Goal: Transaction & Acquisition: Purchase product/service

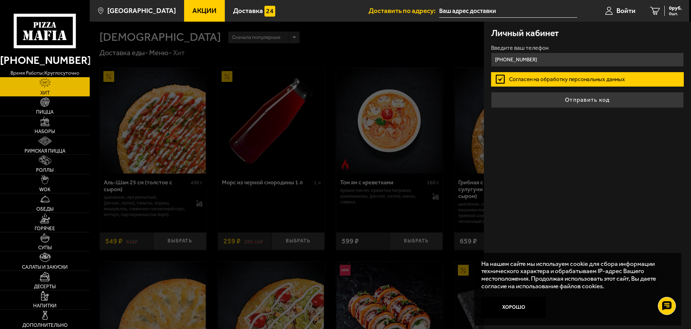
type input "[PHONE_NUMBER]"
click at [579, 77] on label "Согласен на обработку персональных данных" at bounding box center [587, 79] width 193 height 14
click at [0, 0] on input "Согласен на обработку персональных данных" at bounding box center [0, 0] width 0 height 0
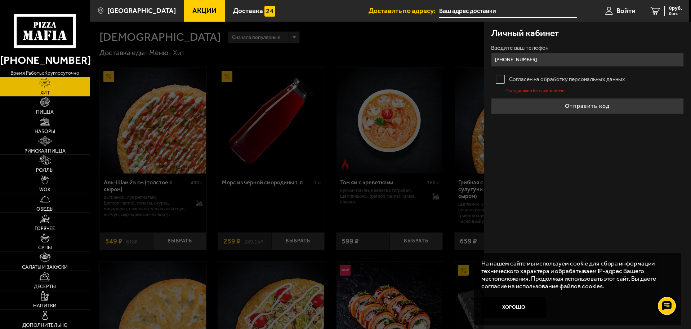
click at [500, 77] on label "Согласен на обработку персональных данных" at bounding box center [587, 79] width 193 height 14
click at [0, 0] on input "Согласен на обработку персональных данных" at bounding box center [0, 0] width 0 height 0
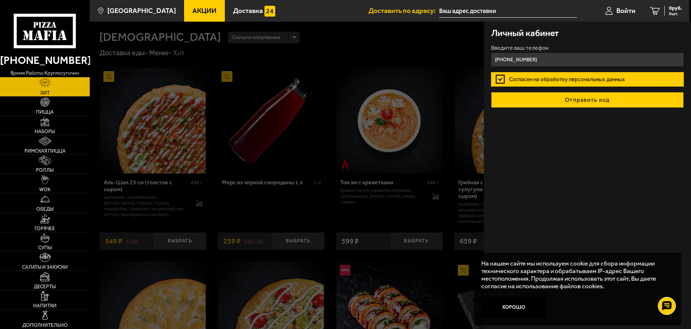
click at [582, 98] on button "Отправить код" at bounding box center [587, 100] width 193 height 16
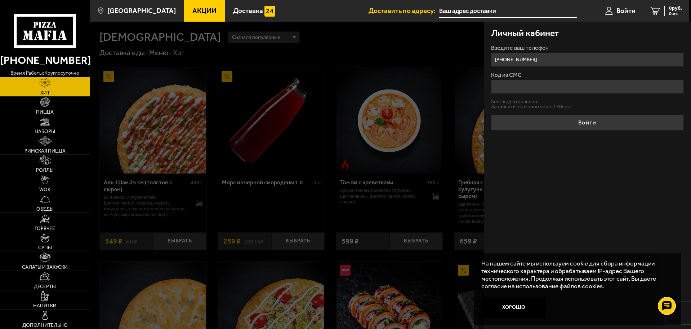
click at [539, 88] on input "Код из СМС" at bounding box center [587, 87] width 193 height 14
click at [491, 115] on button "Войти" at bounding box center [587, 123] width 193 height 16
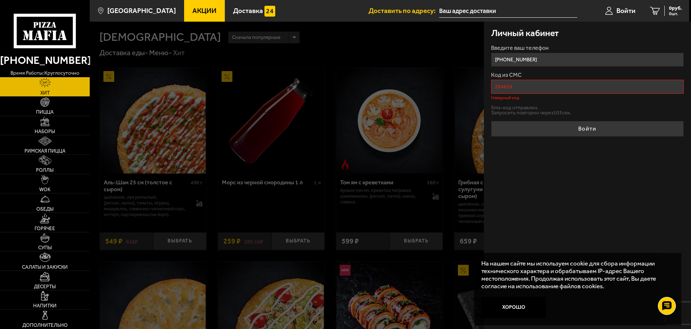
click at [545, 81] on input "204619" at bounding box center [587, 87] width 193 height 14
click at [503, 86] on input "204619" at bounding box center [587, 87] width 193 height 14
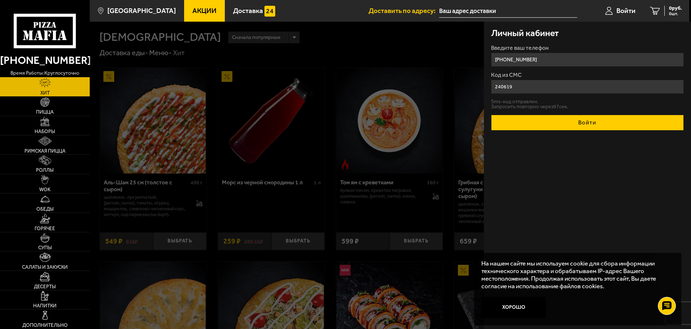
type input "240619"
click at [592, 116] on button "Войти" at bounding box center [587, 123] width 193 height 16
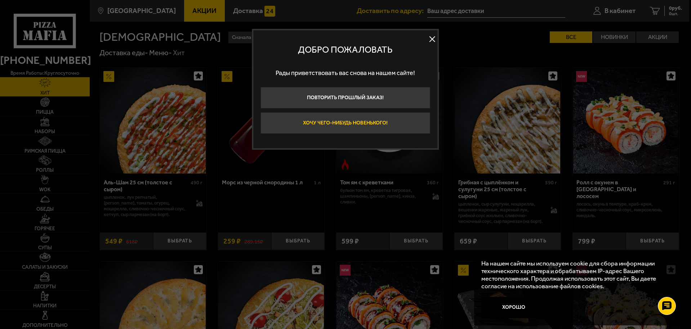
click at [361, 122] on button "Хочу чего-нибудь новенького!" at bounding box center [346, 123] width 170 height 22
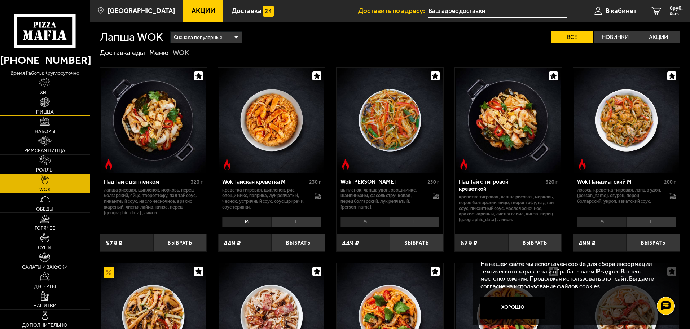
click at [48, 107] on link "Пицца" at bounding box center [45, 105] width 90 height 19
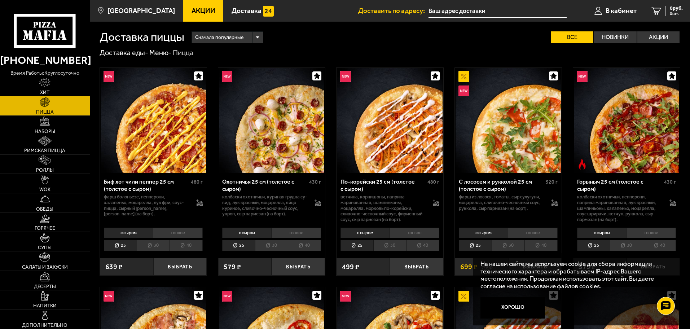
click at [45, 131] on span "Наборы" at bounding box center [45, 131] width 21 height 5
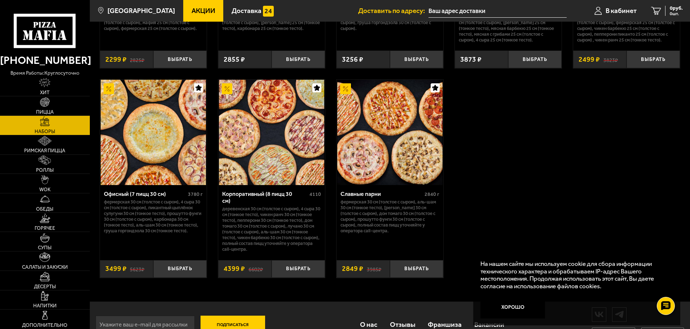
scroll to position [1114, 0]
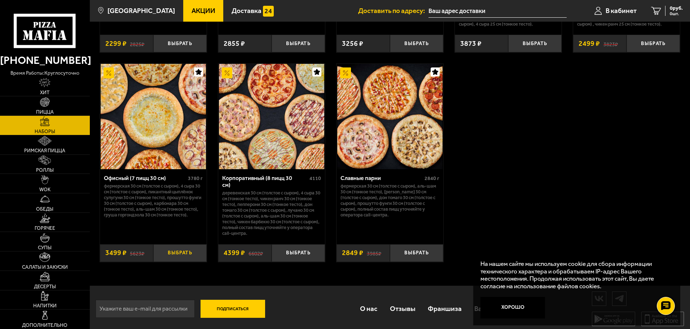
click at [175, 247] on button "Выбрать" at bounding box center [179, 253] width 53 height 18
click at [661, 9] on span "3499 руб." at bounding box center [672, 8] width 22 height 5
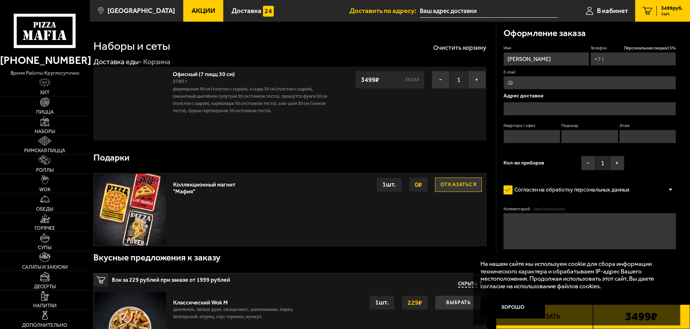
type input "[PHONE_NUMBER]"
type input "[STREET_ADDRESS]"
type input "1"
type input "2"
type input "1"
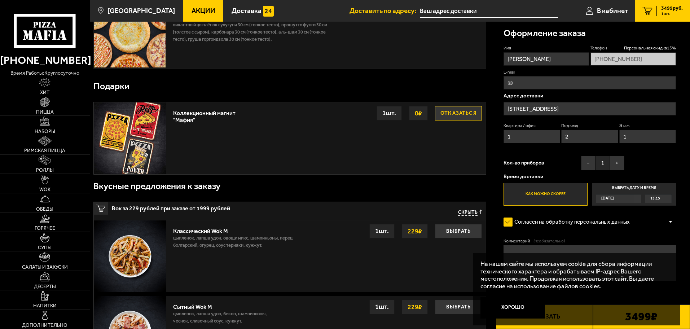
scroll to position [72, 0]
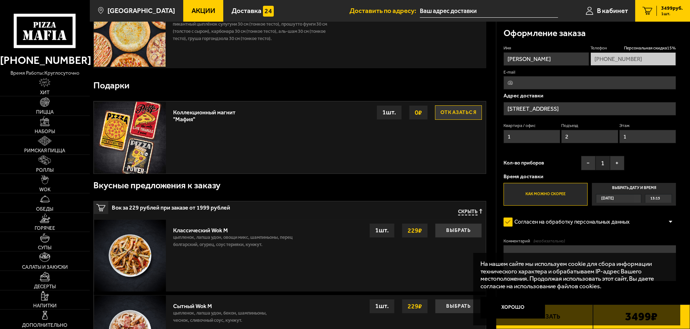
click at [567, 194] on label "Как можно скорее" at bounding box center [545, 194] width 84 height 23
click at [0, 0] on input "Как можно скорее" at bounding box center [0, 0] width 0 height 0
click at [653, 199] on span "13:15" at bounding box center [655, 198] width 10 height 8
click at [0, 0] on input "Выбрать дату и время [DATE] 13:15" at bounding box center [0, 0] width 0 height 0
click at [627, 200] on div "[DATE]" at bounding box center [615, 198] width 38 height 8
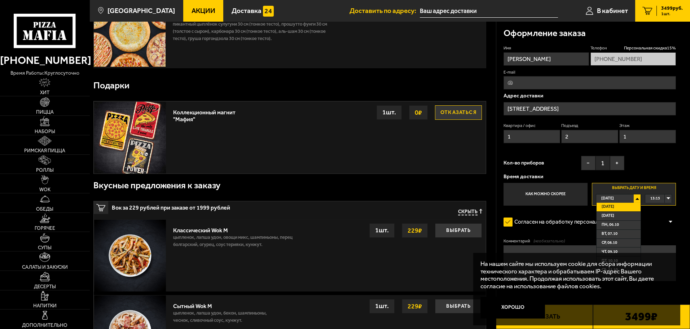
click at [627, 200] on div "[DATE]" at bounding box center [615, 198] width 38 height 8
click at [669, 198] on div "13:15" at bounding box center [658, 198] width 26 height 8
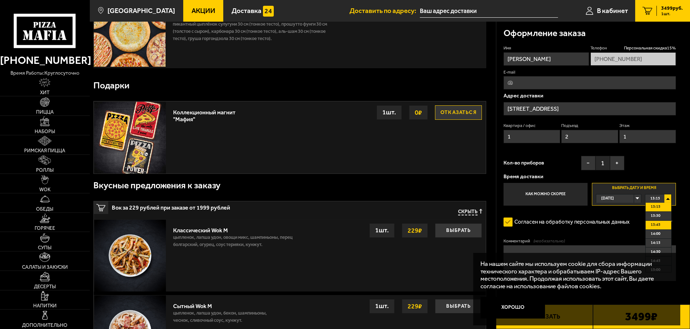
click at [657, 224] on span "13:45" at bounding box center [655, 225] width 10 height 8
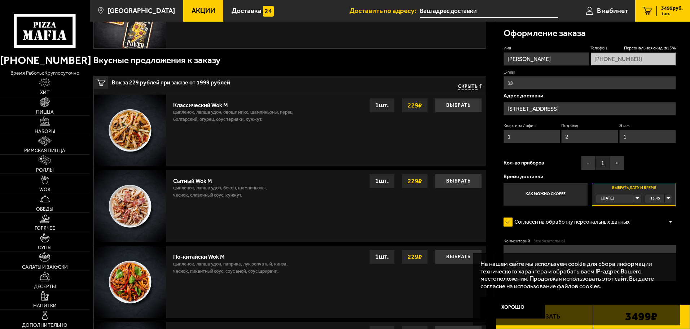
scroll to position [216, 0]
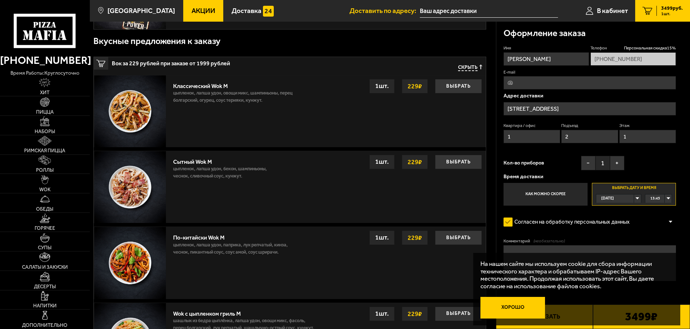
click at [522, 307] on button "Хорошо" at bounding box center [512, 308] width 65 height 22
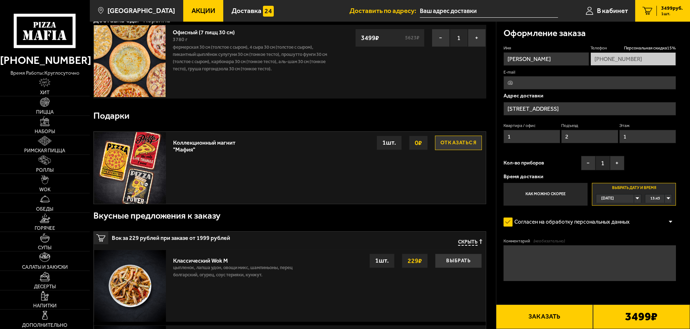
scroll to position [0, 0]
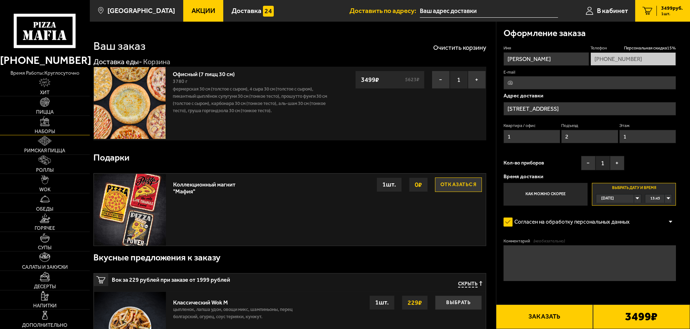
click at [48, 127] on link "Наборы" at bounding box center [45, 125] width 90 height 19
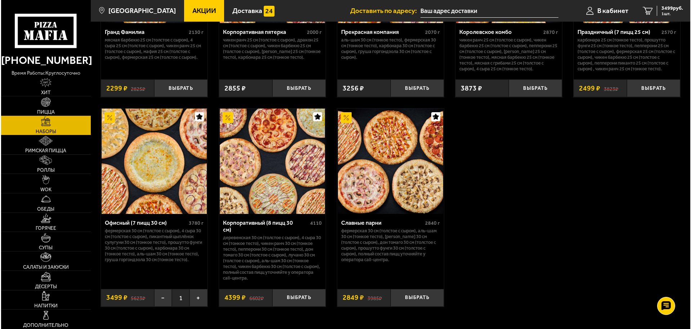
scroll to position [1082, 0]
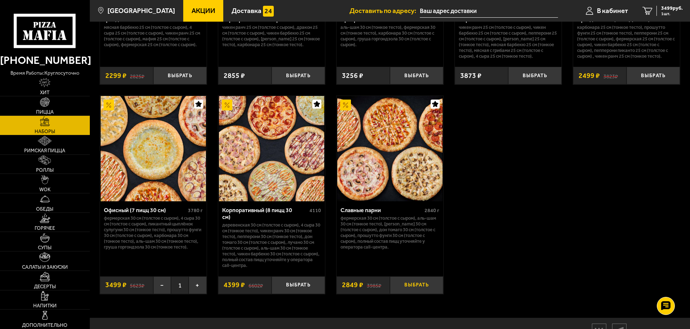
click at [421, 277] on button "Выбрать" at bounding box center [416, 285] width 53 height 18
click at [395, 165] on img at bounding box center [389, 148] width 105 height 105
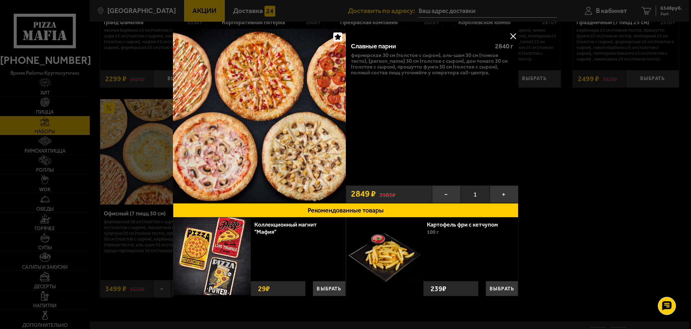
click at [513, 37] on button at bounding box center [513, 36] width 11 height 11
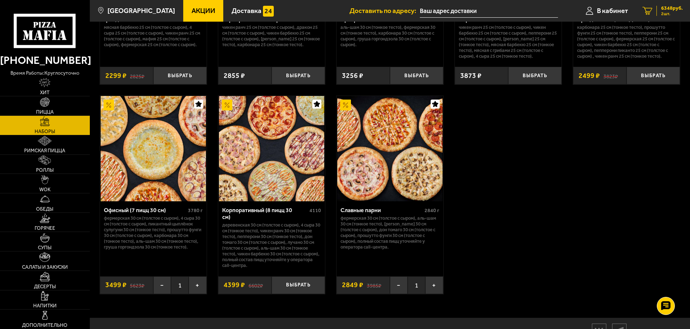
click at [662, 9] on span "6348 руб." at bounding box center [672, 8] width 22 height 5
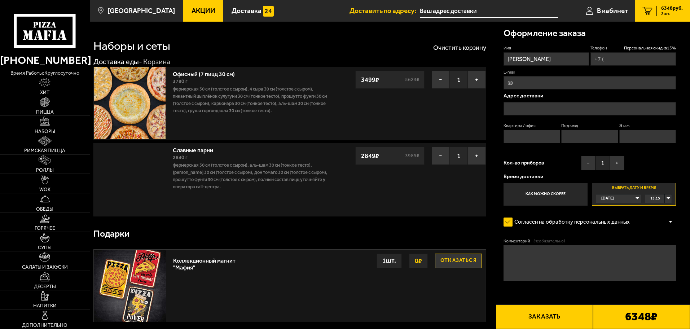
type input "[PHONE_NUMBER]"
type input "[STREET_ADDRESS]"
type input "1"
type input "2"
type input "1"
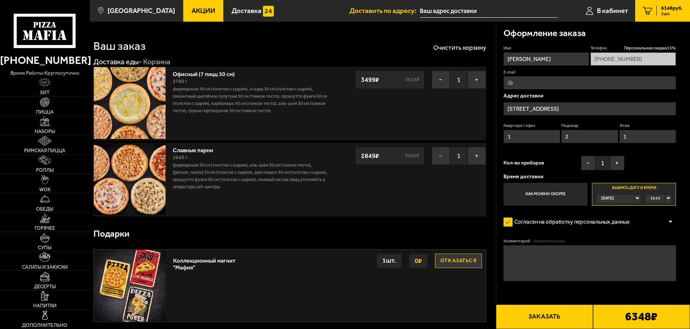
click at [438, 157] on button "−" at bounding box center [441, 156] width 18 height 18
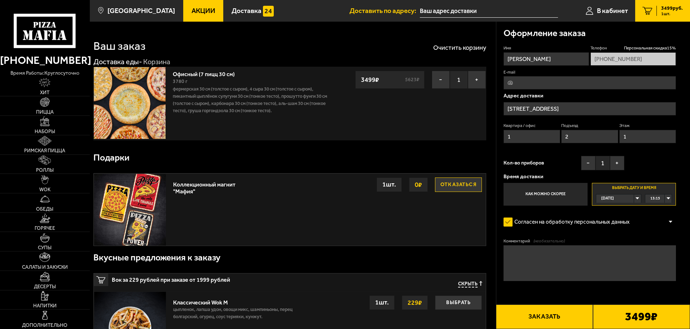
click at [436, 160] on div "Подарки" at bounding box center [289, 157] width 393 height 23
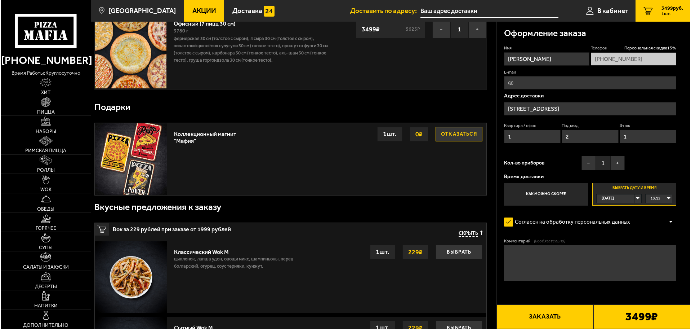
scroll to position [72, 0]
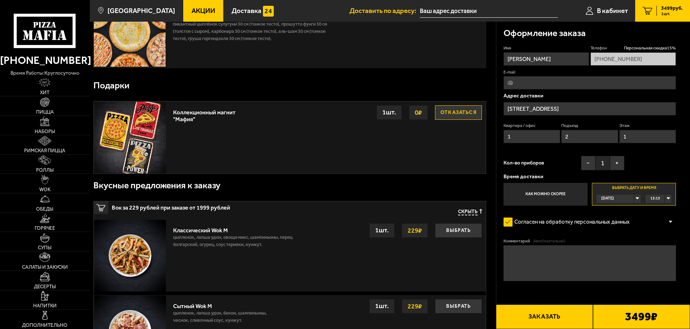
click at [546, 313] on button "Заказать" at bounding box center [544, 316] width 97 height 25
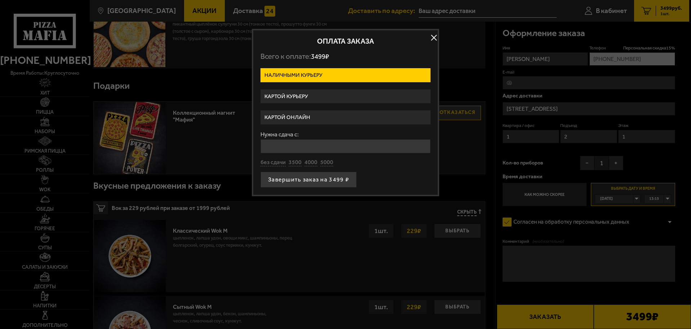
click at [328, 94] on label "Картой курьеру" at bounding box center [346, 96] width 170 height 14
click at [0, 0] on input "Картой курьеру" at bounding box center [0, 0] width 0 height 0
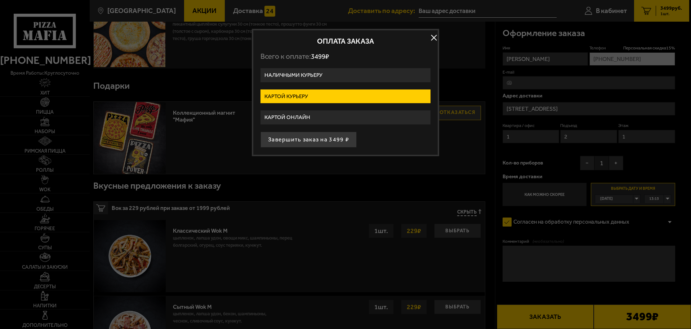
click at [430, 37] on button "button" at bounding box center [434, 37] width 11 height 11
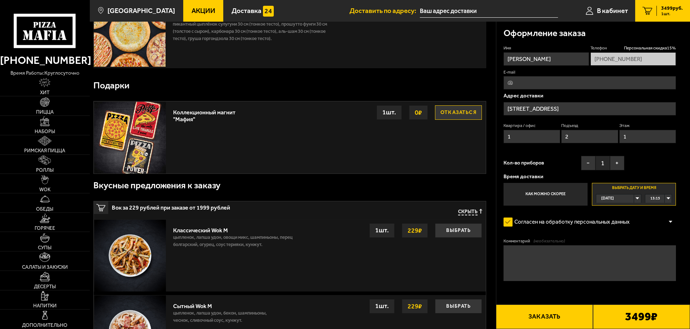
click at [664, 198] on div "13:15" at bounding box center [658, 198] width 26 height 8
click at [659, 225] on span "13:45" at bounding box center [655, 225] width 10 height 8
click at [609, 231] on form "Имя [PERSON_NAME] скидка 15 % [PHONE_NUMBER] E-mail Адрес доставки [STREET_ADDR…" at bounding box center [589, 184] width 172 height 278
click at [546, 318] on button "Заказать" at bounding box center [544, 316] width 97 height 25
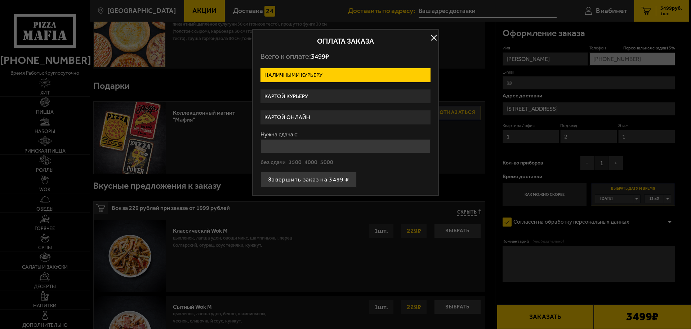
click at [320, 100] on label "Картой курьеру" at bounding box center [346, 96] width 170 height 14
click at [0, 0] on input "Картой курьеру" at bounding box center [0, 0] width 0 height 0
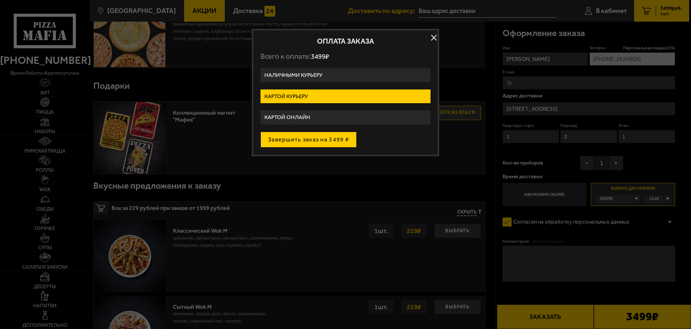
click at [320, 135] on button "Завершить заказ на 3499 ₽" at bounding box center [309, 140] width 96 height 16
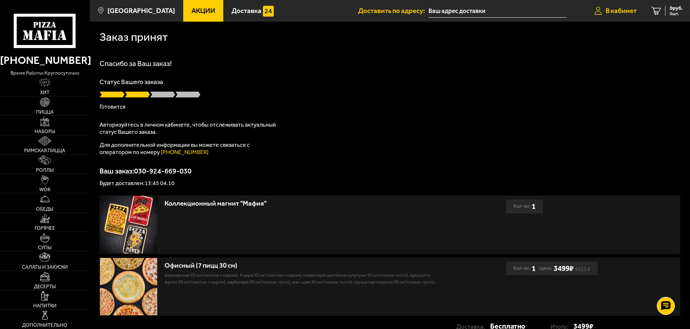
click at [614, 10] on span "В кабинет" at bounding box center [620, 10] width 31 height 7
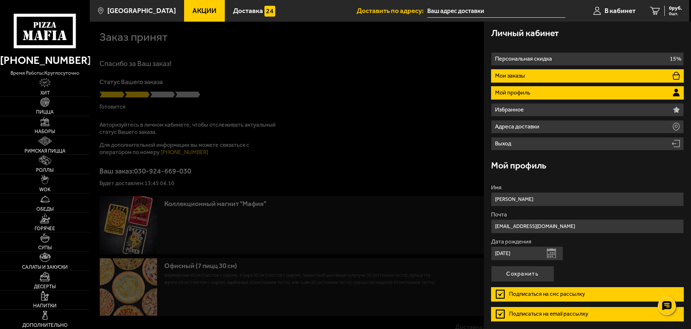
click at [539, 72] on li "Мои заказы" at bounding box center [587, 75] width 193 height 13
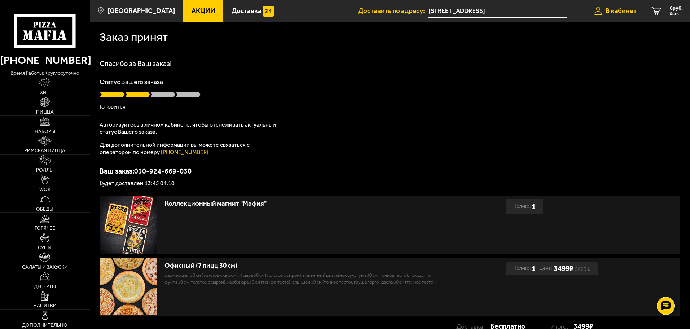
click at [606, 9] on span "В кабинет" at bounding box center [620, 10] width 31 height 7
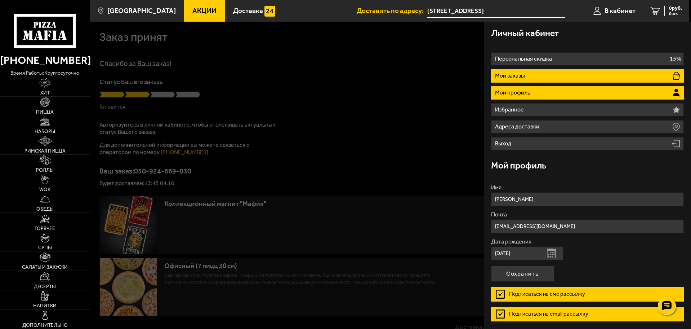
click at [533, 74] on li "Мои заказы" at bounding box center [587, 75] width 193 height 13
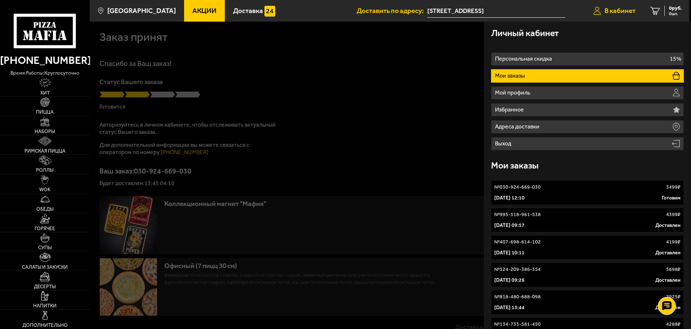
click at [610, 10] on span "В кабинет" at bounding box center [620, 10] width 31 height 7
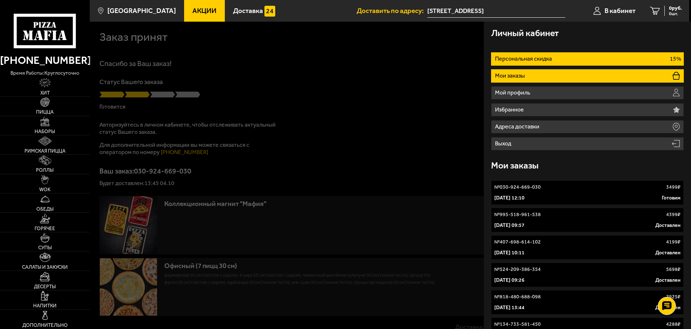
click at [539, 58] on p "Персональная скидка" at bounding box center [524, 59] width 59 height 6
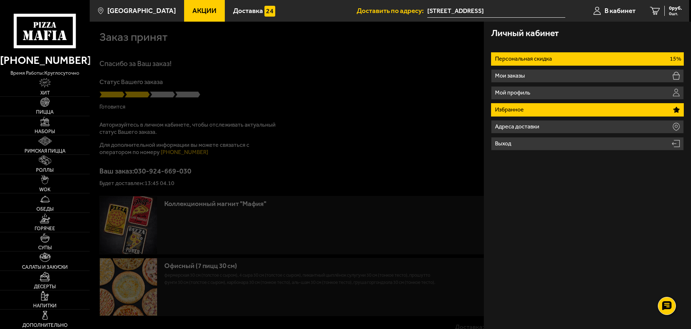
click at [515, 107] on p "Избранное" at bounding box center [510, 110] width 31 height 6
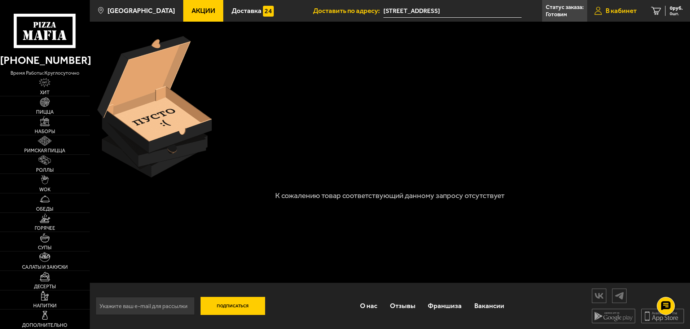
click at [608, 6] on link "В кабинет" at bounding box center [615, 11] width 57 height 22
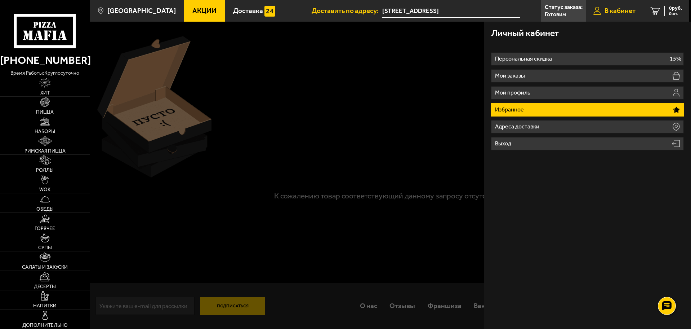
click at [607, 10] on span "В кабинет" at bounding box center [620, 10] width 31 height 7
click at [201, 11] on span "Акции" at bounding box center [205, 10] width 24 height 7
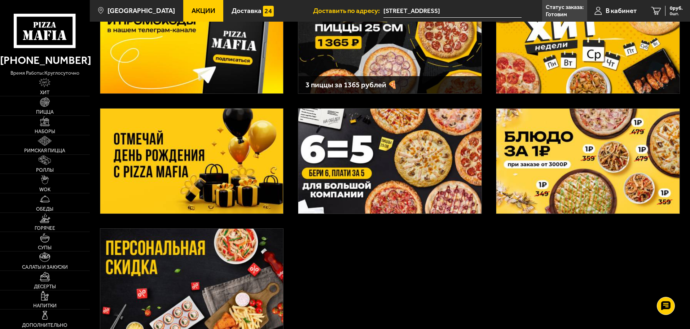
scroll to position [108, 0]
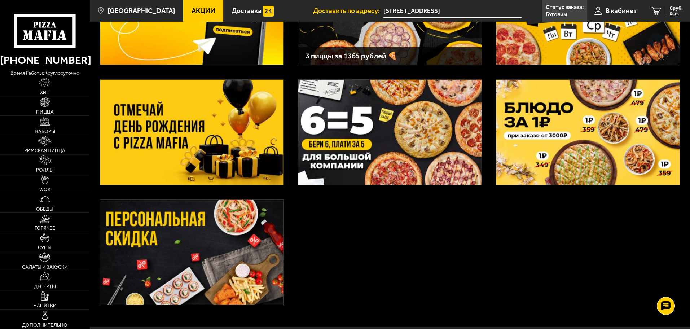
click at [195, 115] on img at bounding box center [191, 132] width 183 height 105
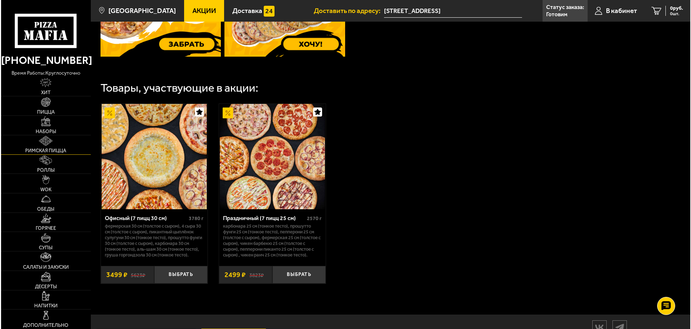
scroll to position [397, 0]
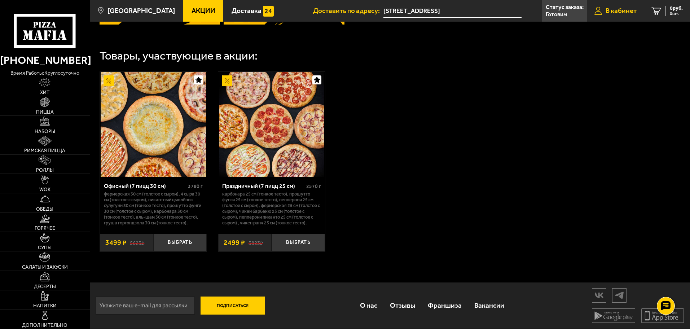
click at [618, 9] on span "В кабинет" at bounding box center [620, 10] width 31 height 7
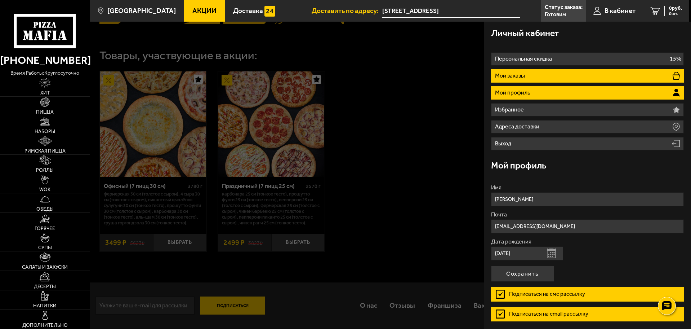
click at [530, 77] on li "Мои заказы" at bounding box center [587, 75] width 193 height 13
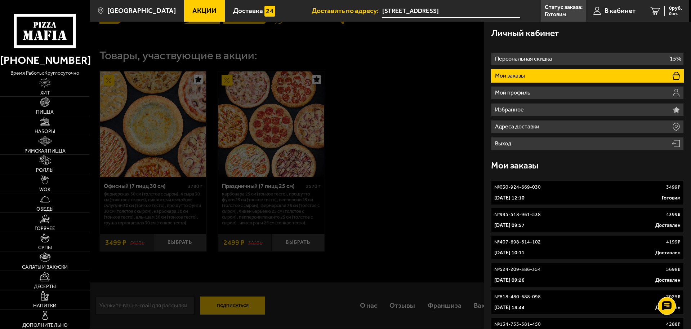
click at [574, 187] on div "№ 030-924-669-030 3499 ₽" at bounding box center [588, 187] width 186 height 7
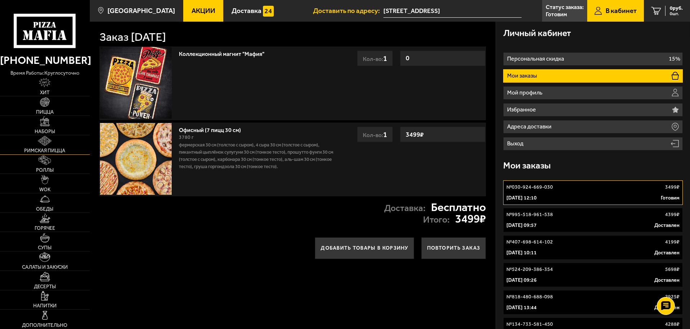
click at [49, 146] on link "Римская пицца" at bounding box center [45, 144] width 90 height 19
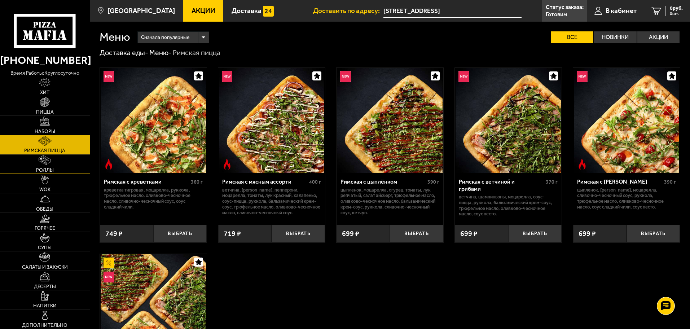
click at [53, 159] on link "Роллы" at bounding box center [45, 164] width 90 height 19
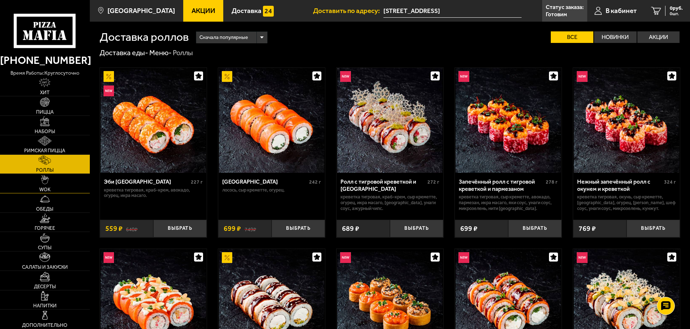
click at [39, 187] on link "WOK" at bounding box center [45, 183] width 90 height 19
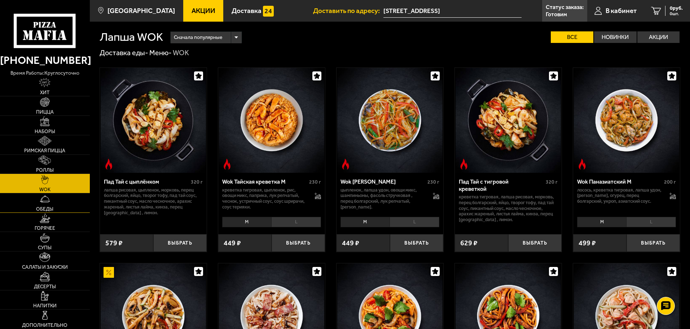
click at [43, 204] on link "Обеды" at bounding box center [45, 202] width 90 height 19
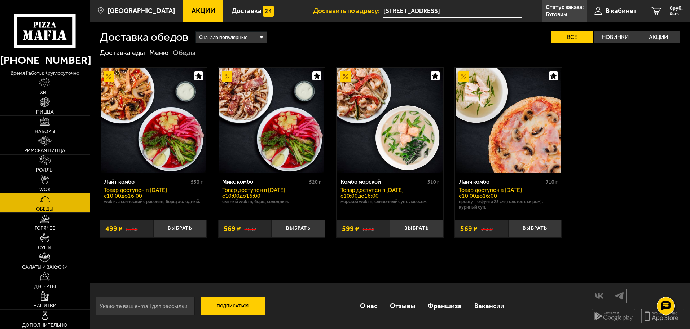
click at [47, 224] on link "Горячее" at bounding box center [45, 222] width 90 height 19
